Goal: Task Accomplishment & Management: Use online tool/utility

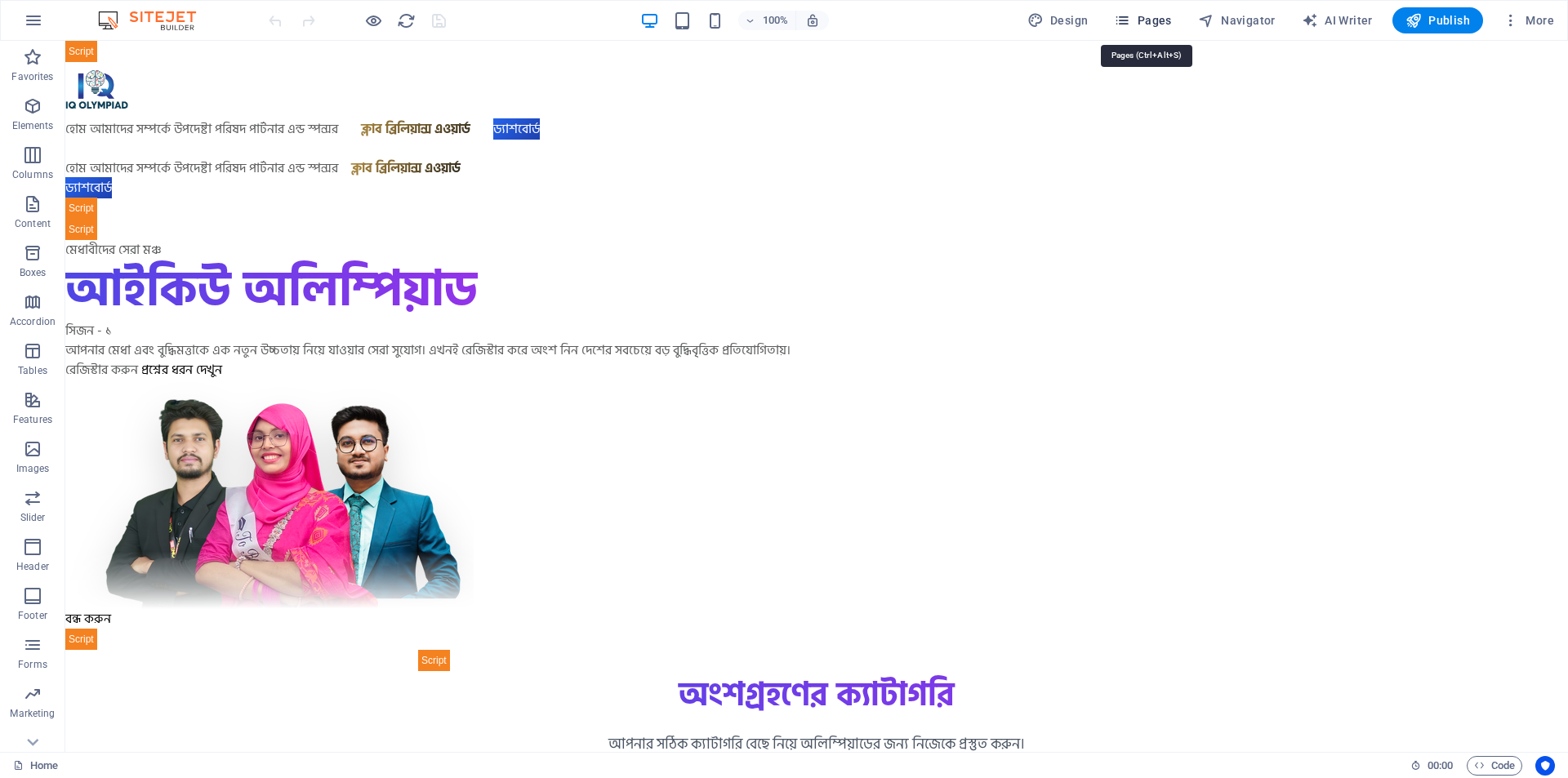
click at [1161, 13] on span "Pages" at bounding box center [1142, 20] width 58 height 16
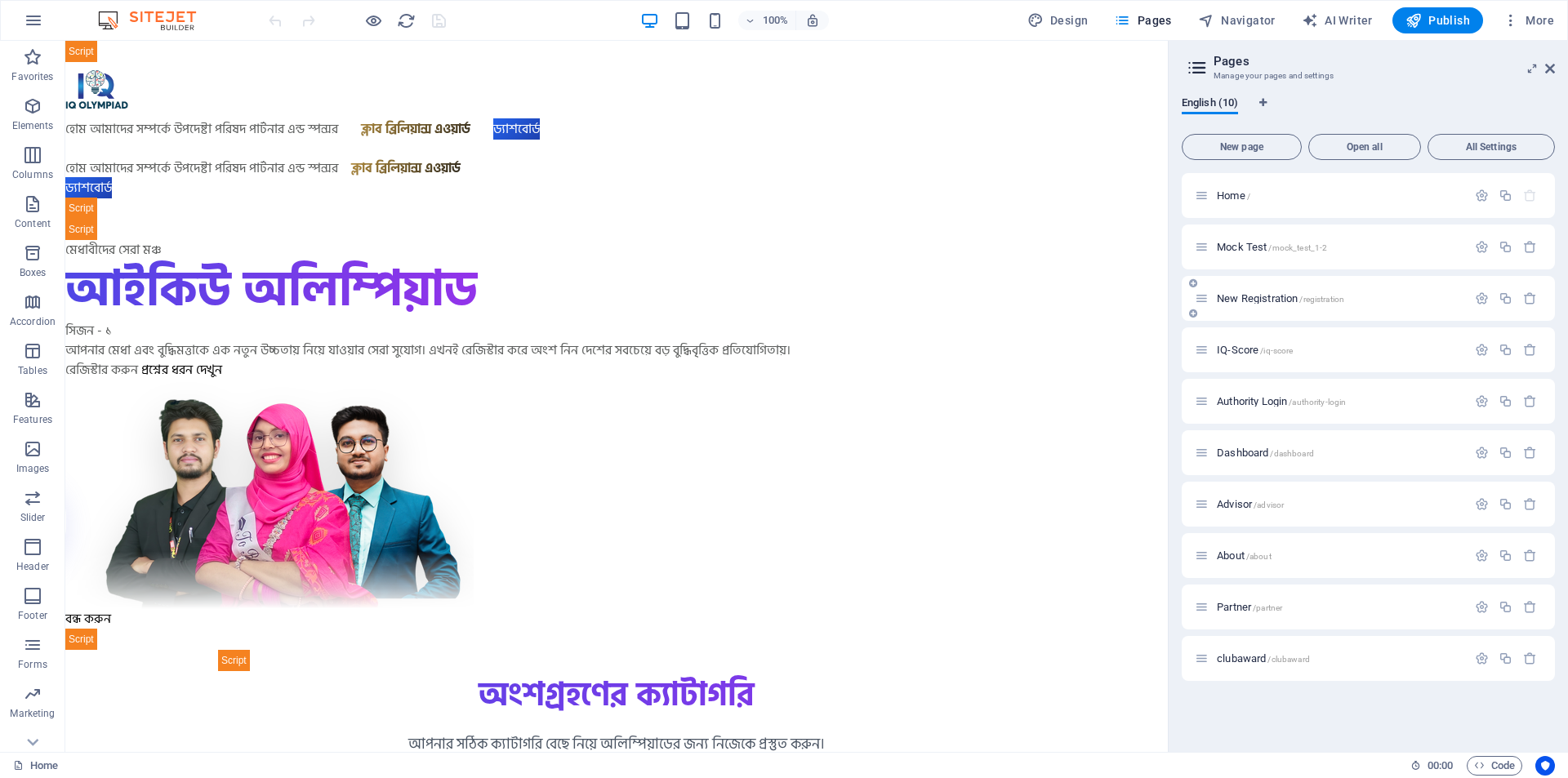
click at [1351, 300] on p "New Registration /registration" at bounding box center [1339, 298] width 245 height 11
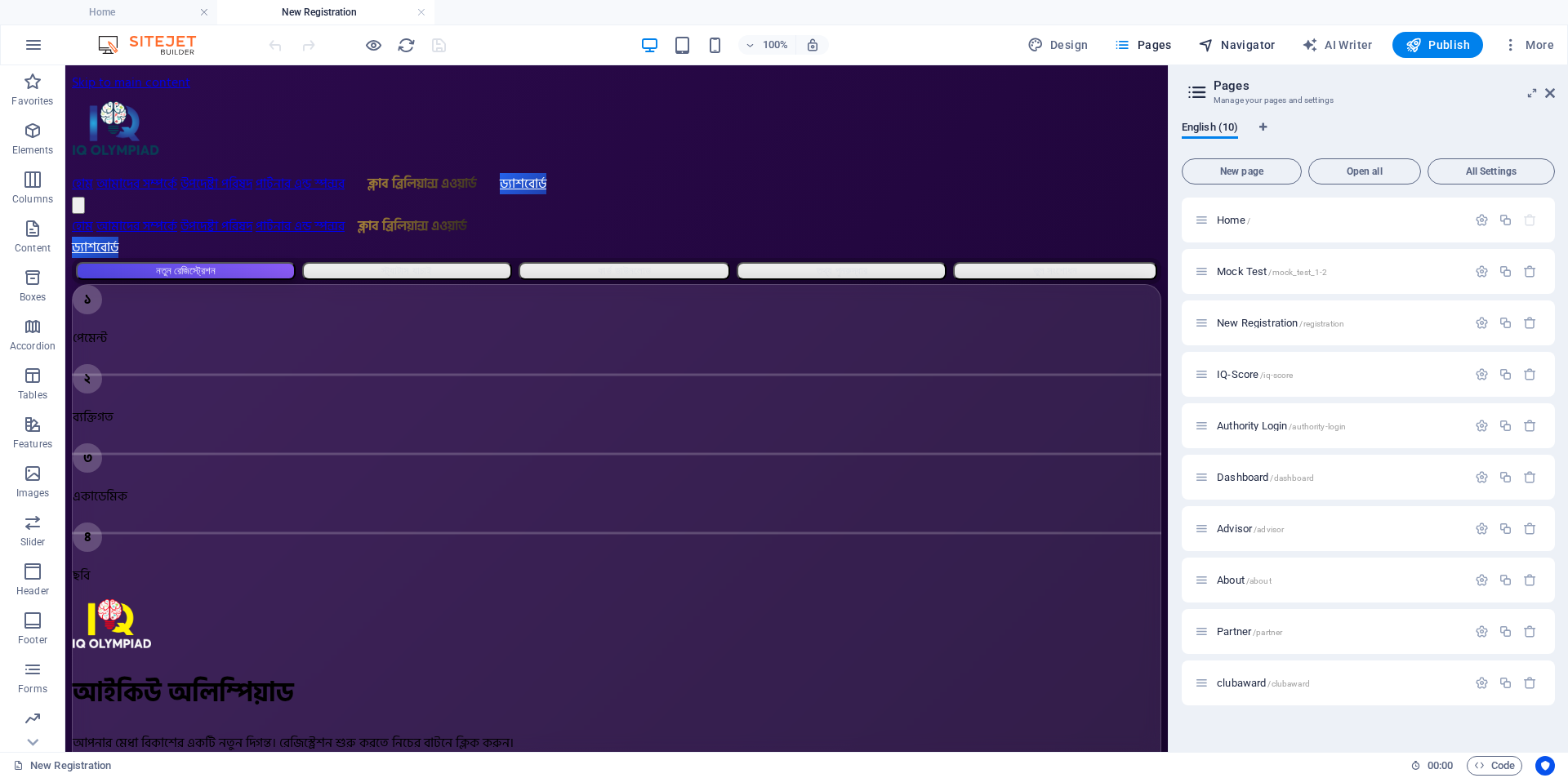
click at [1247, 39] on span "Navigator" at bounding box center [1237, 45] width 78 height 16
select select "17010021-en"
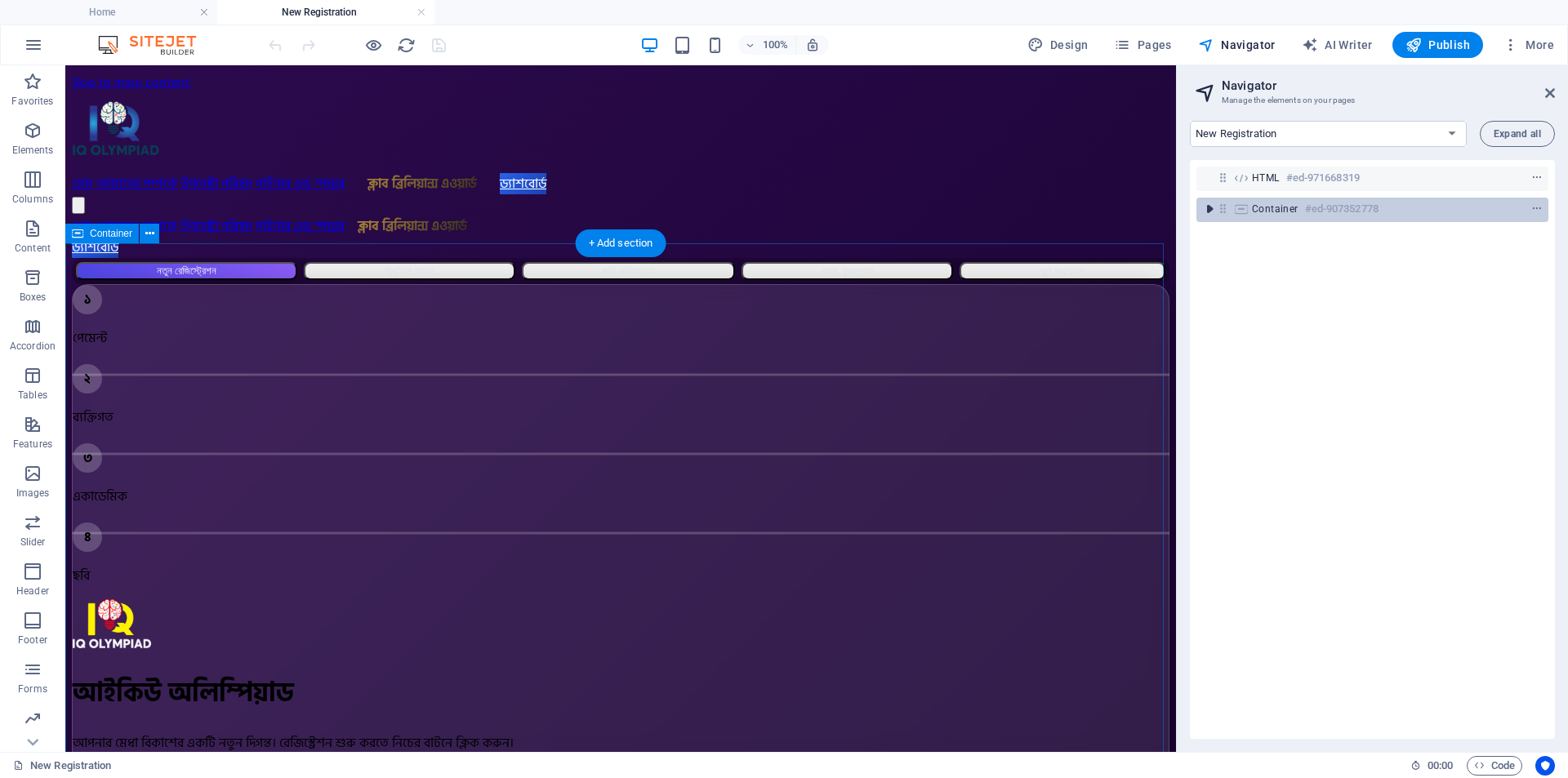
click at [1210, 212] on icon "toggle-expand" at bounding box center [1209, 209] width 16 height 16
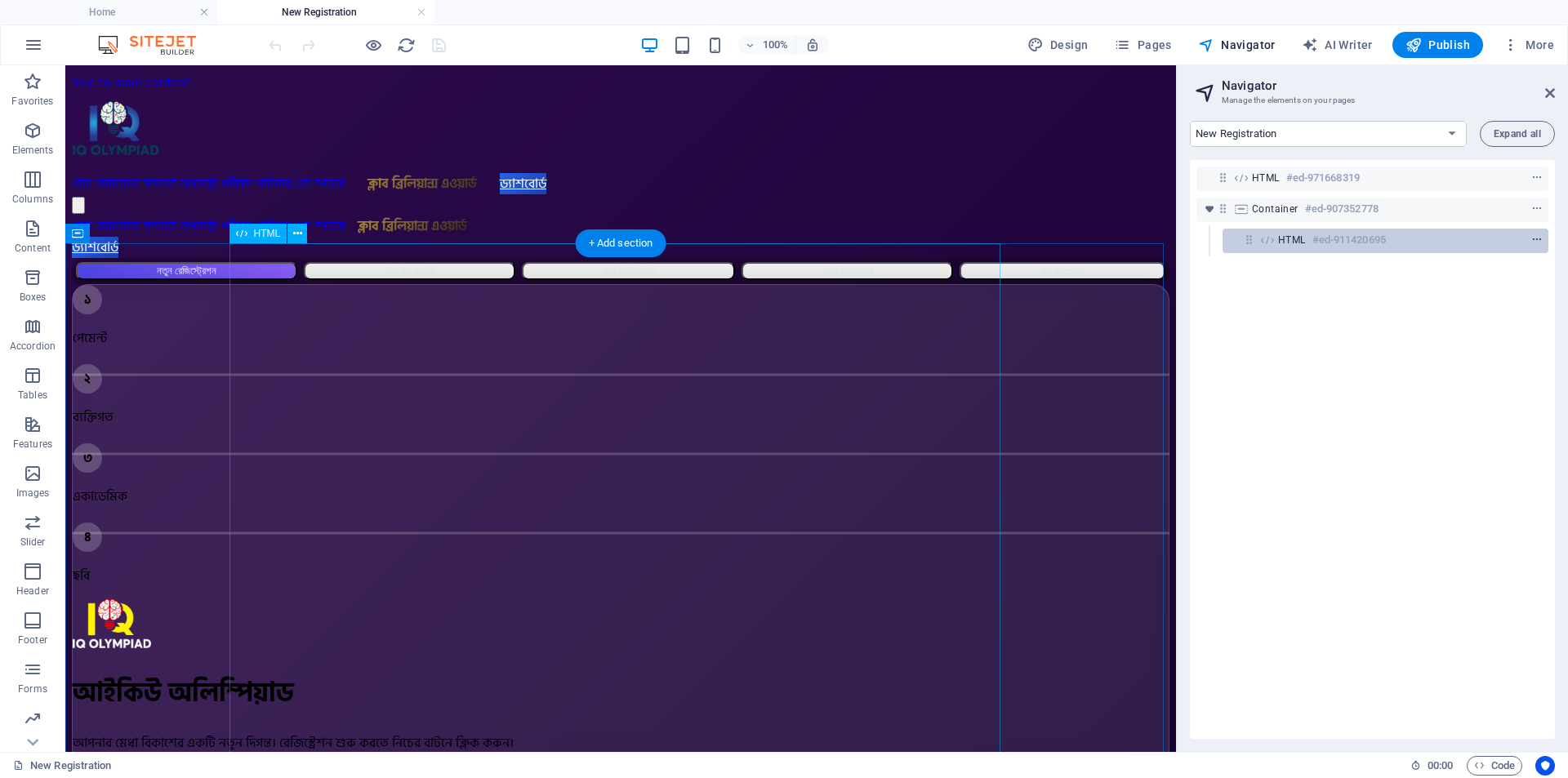
click at [1531, 242] on icon "context-menu" at bounding box center [1536, 240] width 12 height 12
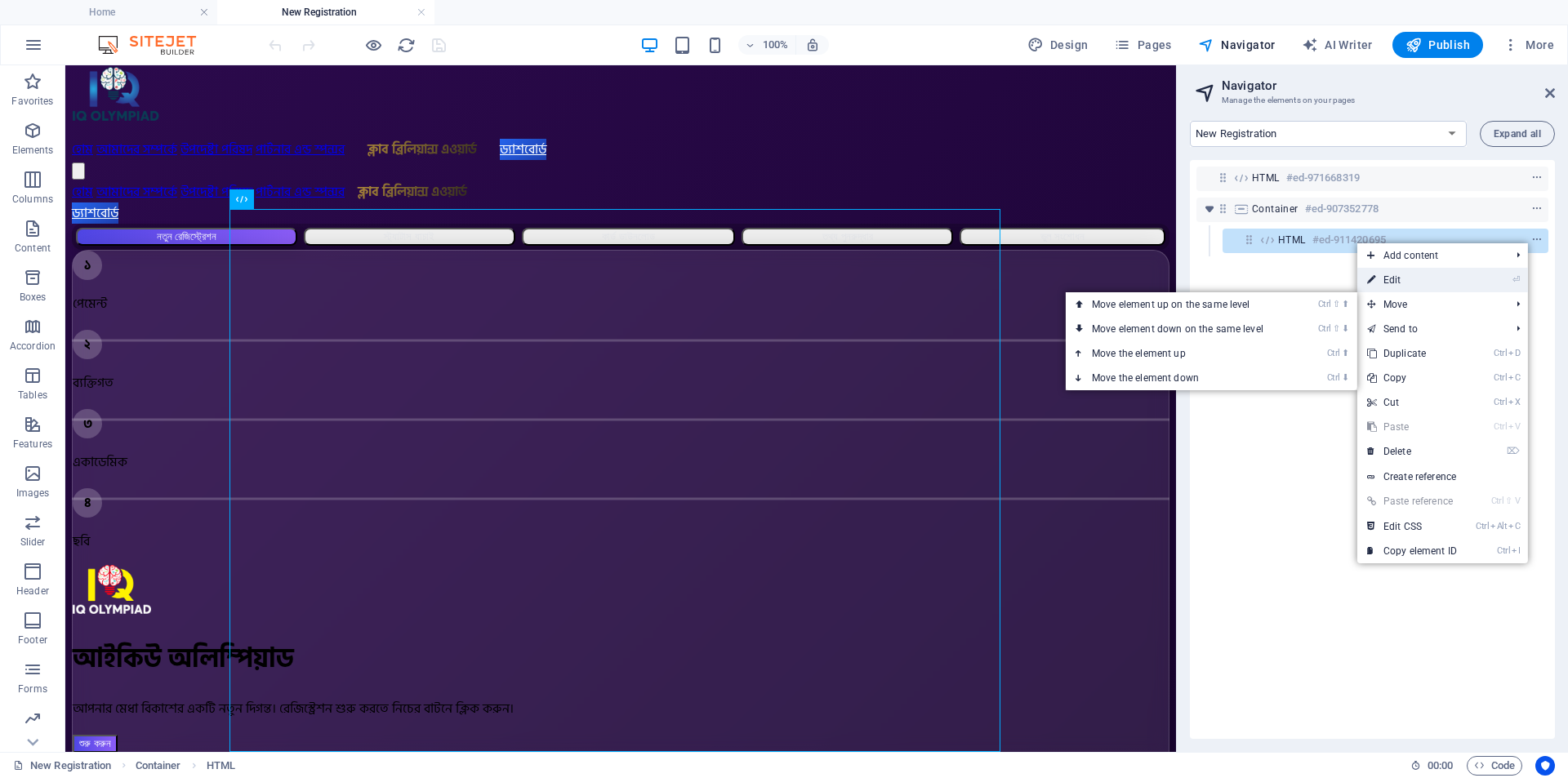
click at [1417, 285] on link "⏎ Edit" at bounding box center [1412, 281] width 110 height 25
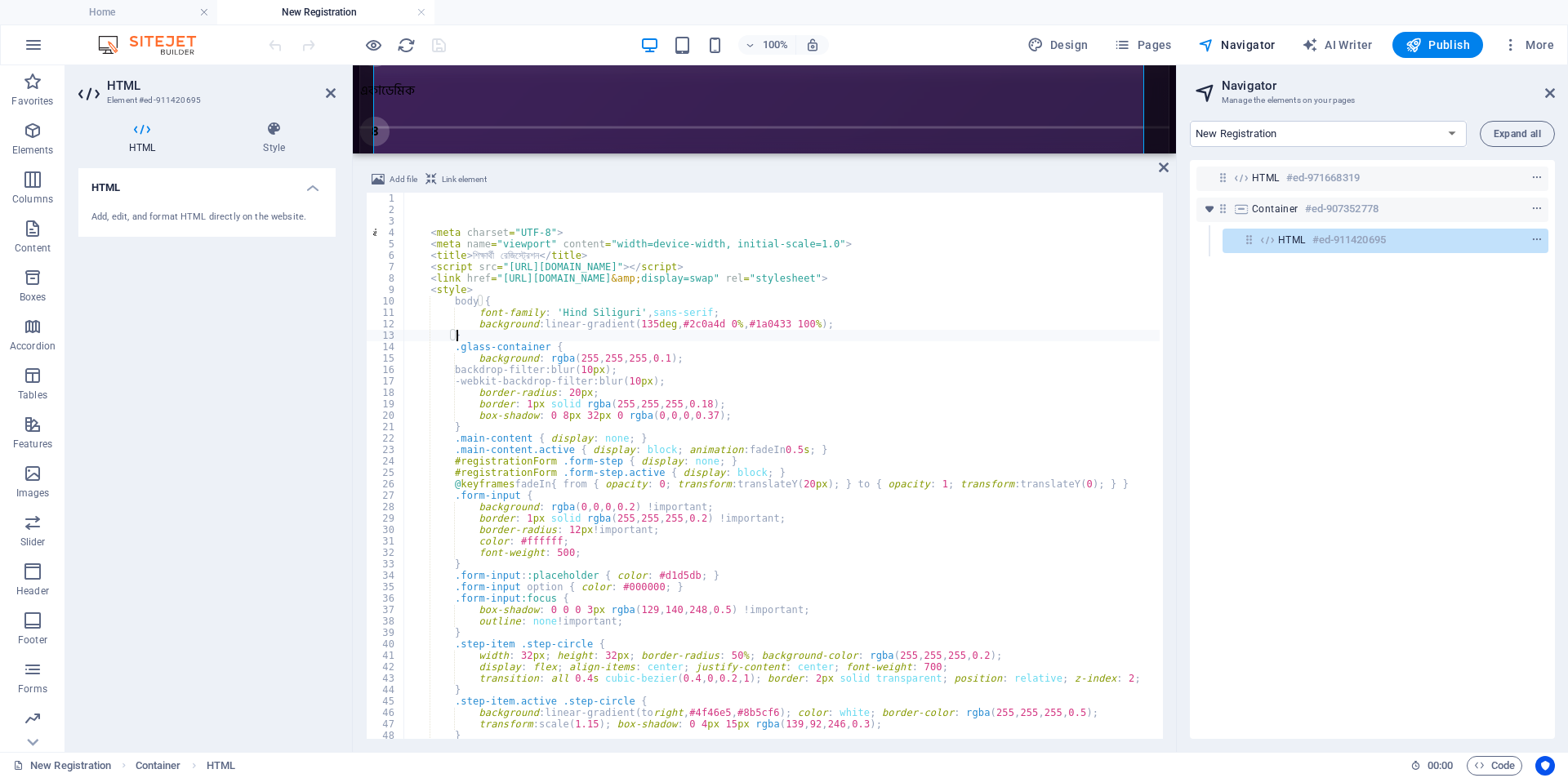
type textarea "background: linear-gradient(135deg, #2c0a4d 0%, #1a0433 100%);"
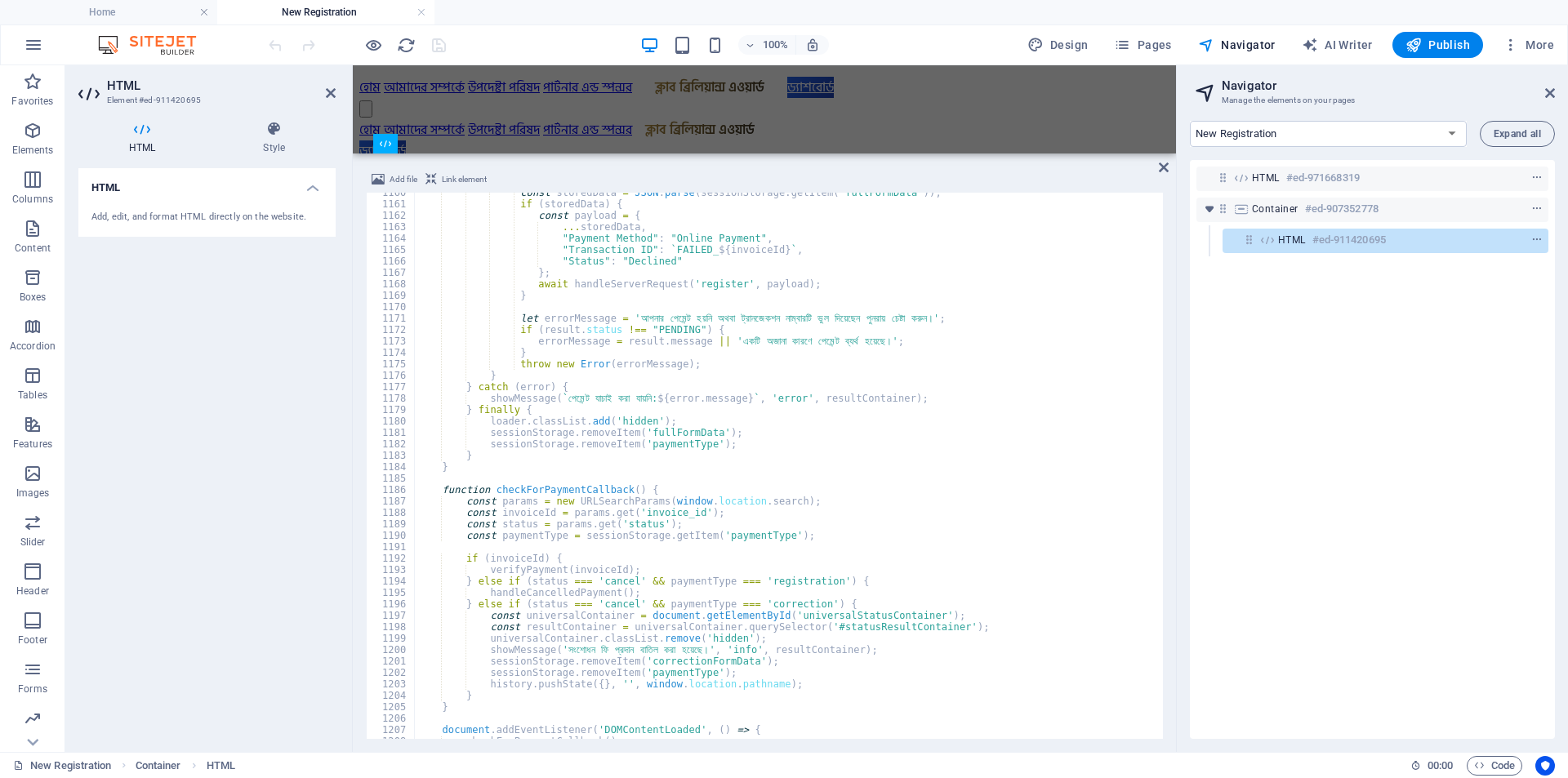
scroll to position [13378, 0]
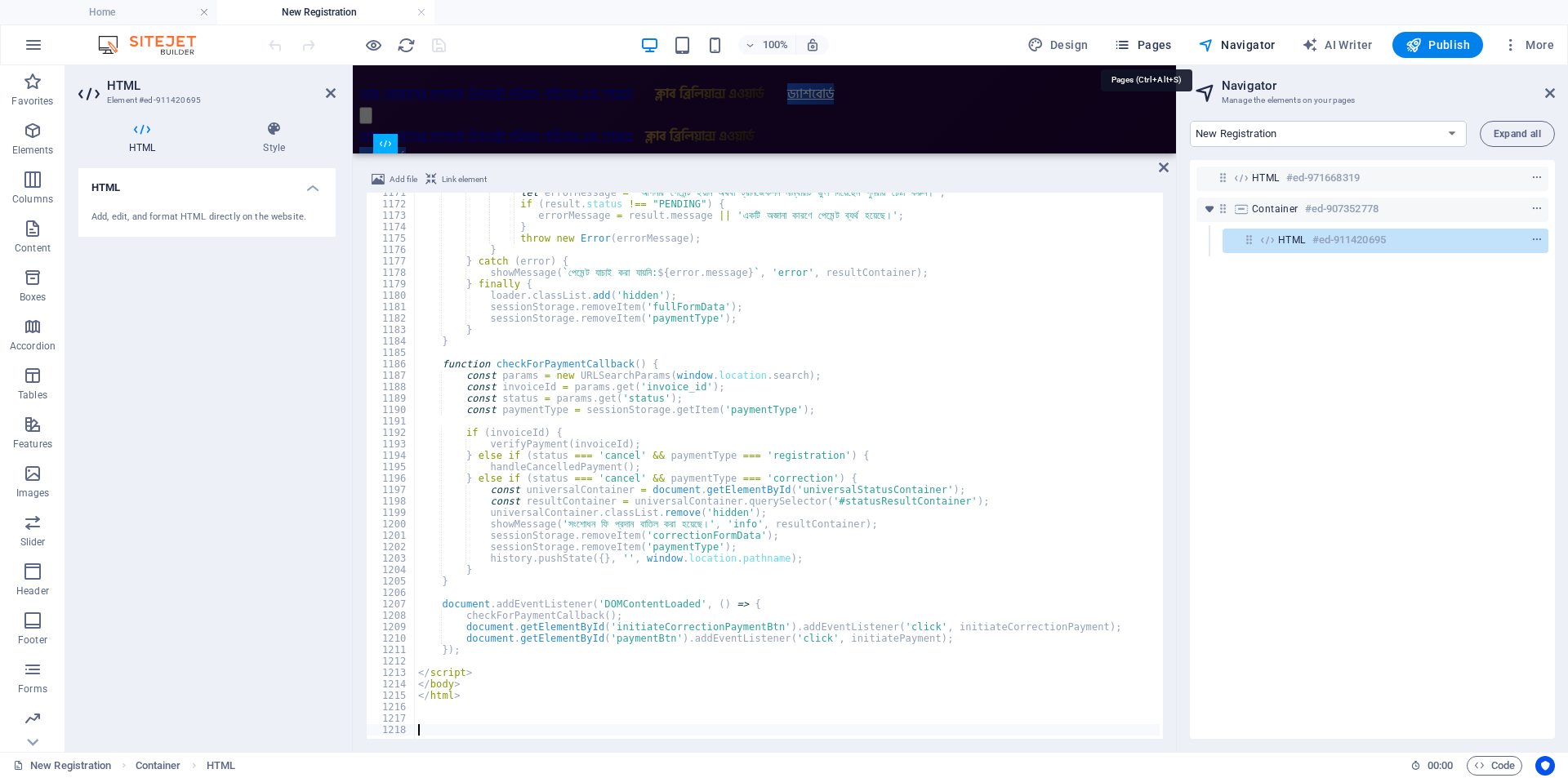
click at [1131, 43] on icon "button" at bounding box center [1122, 45] width 16 height 16
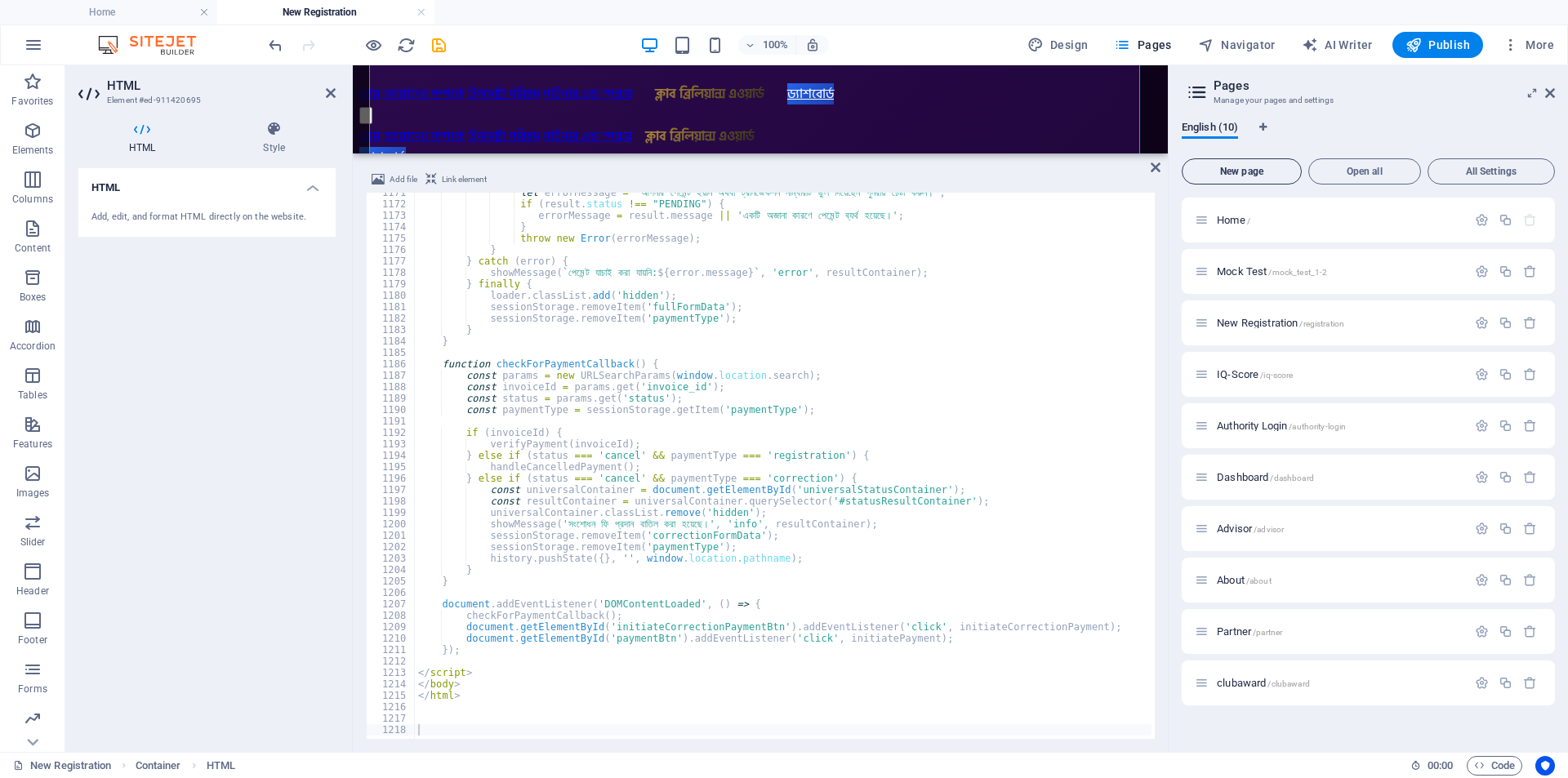
scroll to position [405, 0]
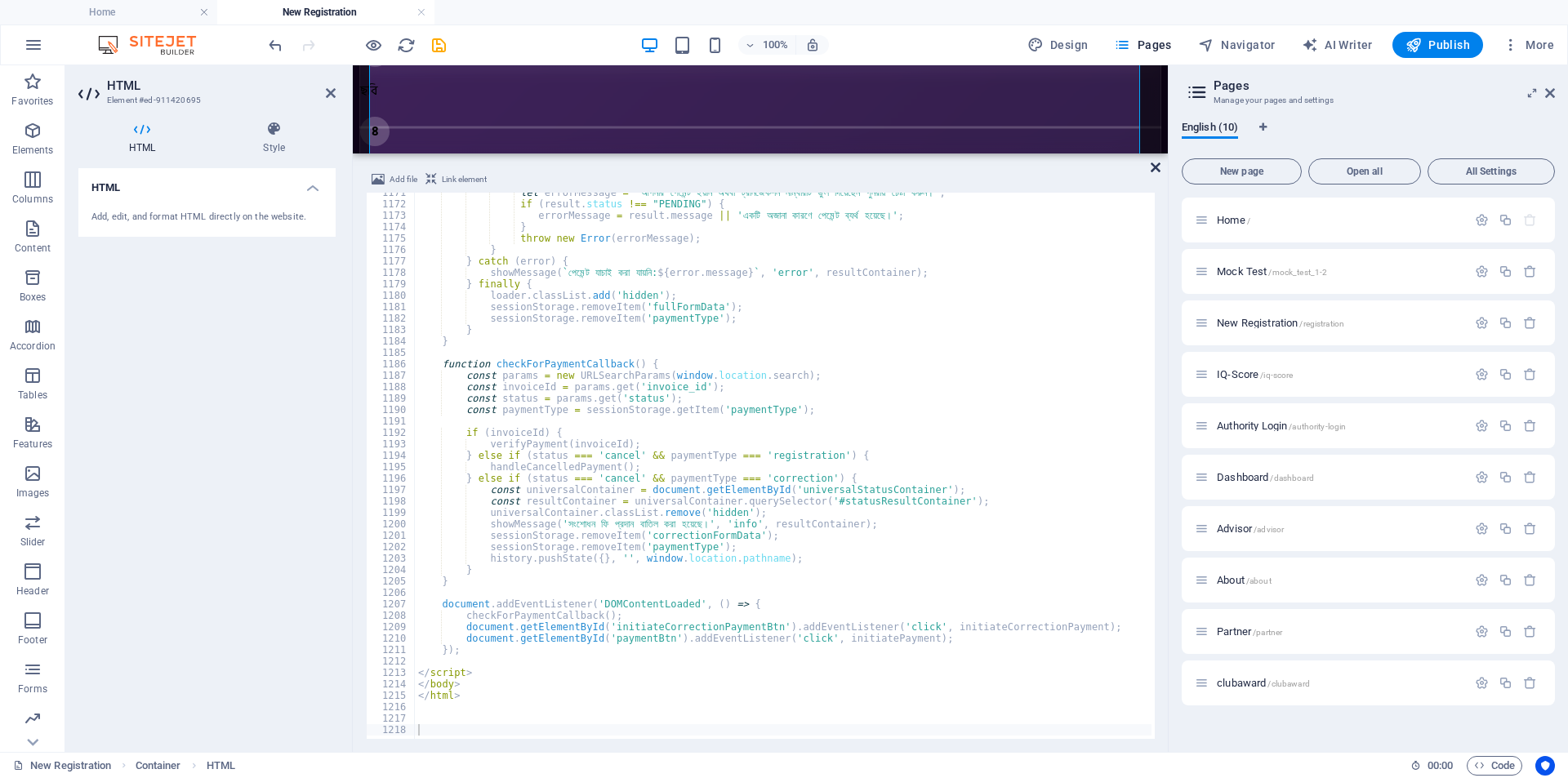
click at [1158, 163] on icon at bounding box center [1155, 167] width 10 height 13
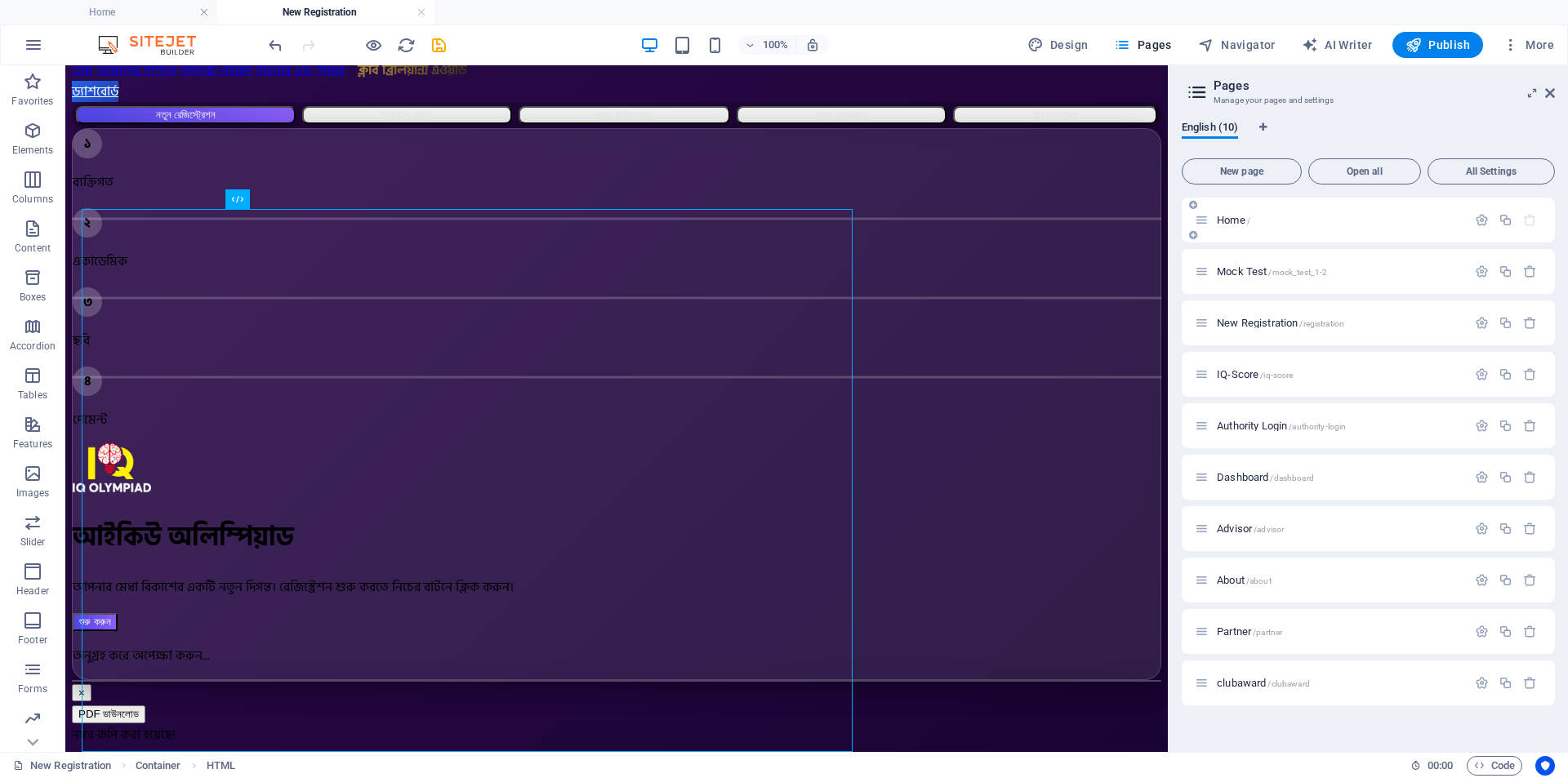
scroll to position [35, 0]
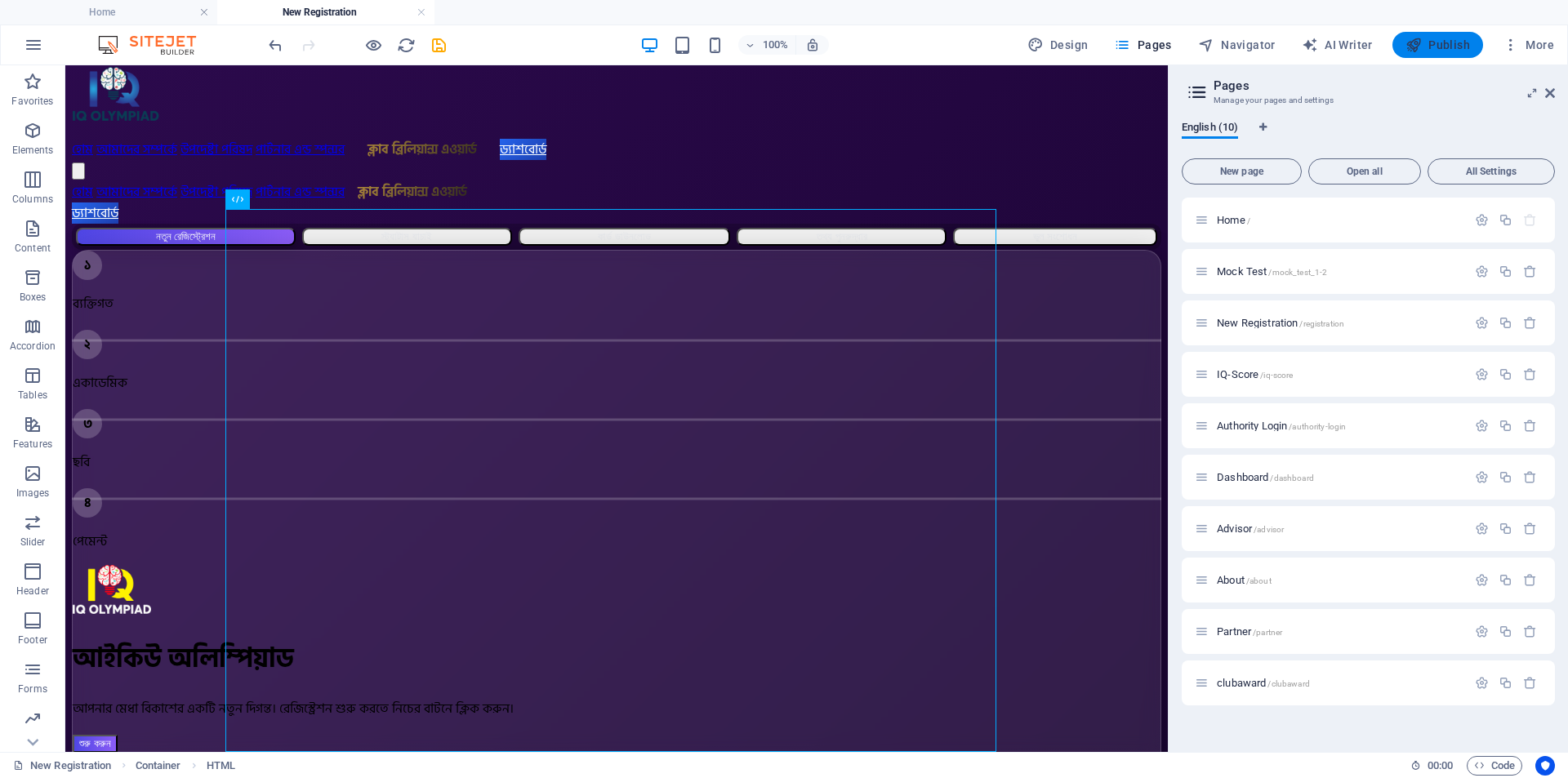
click at [1444, 36] on button "Publish" at bounding box center [1438, 45] width 90 height 27
